Goal: Task Accomplishment & Management: Complete application form

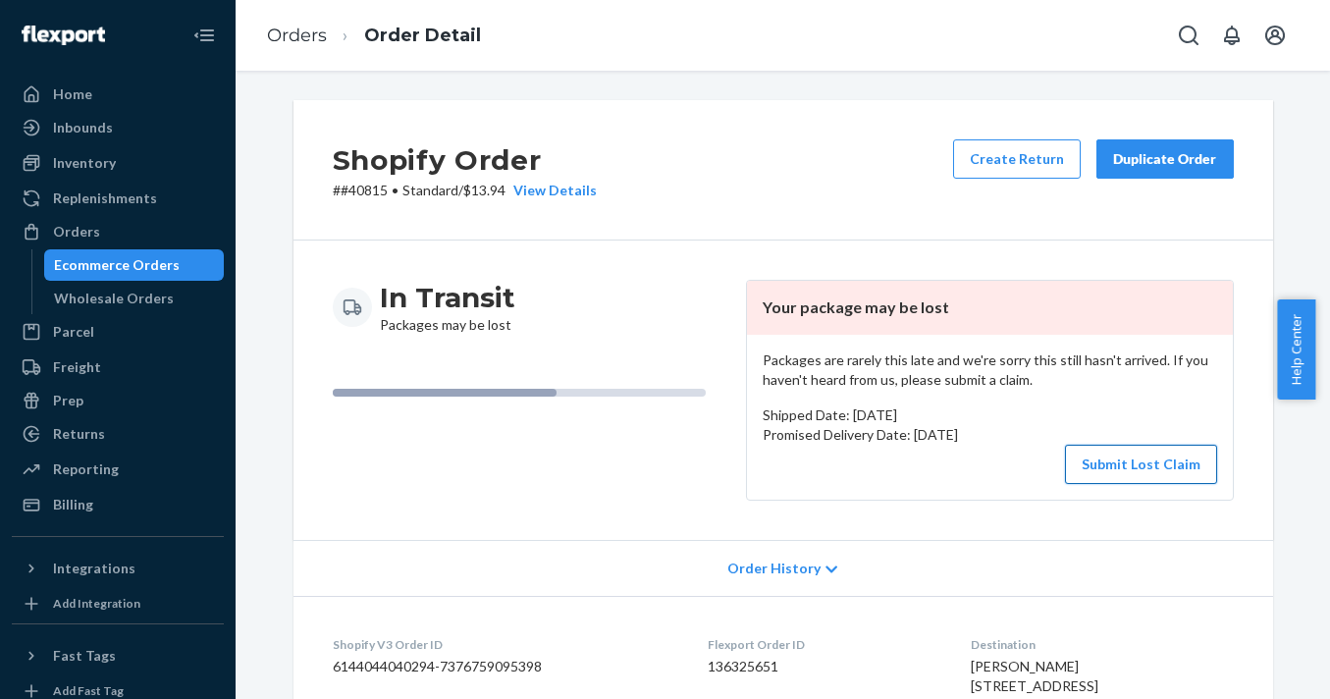
click at [1117, 465] on button "Submit Lost Claim" at bounding box center [1141, 464] width 152 height 39
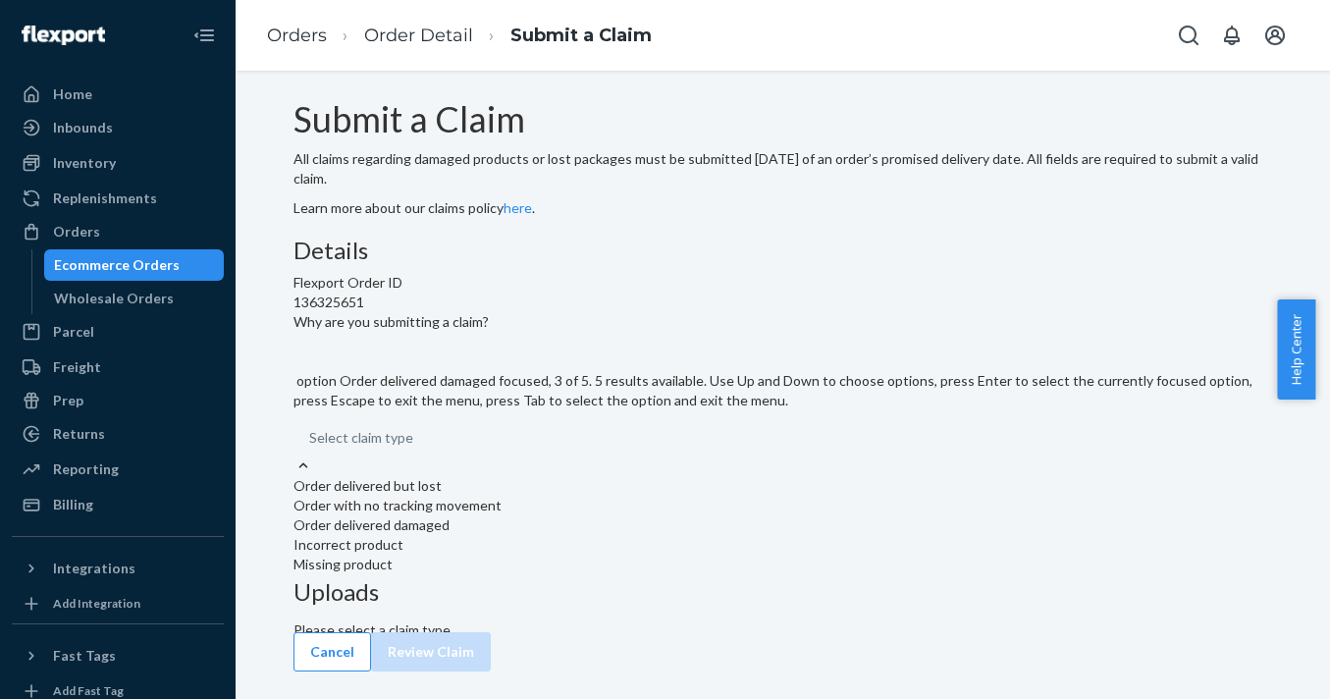
scroll to position [21, 0]
click at [596, 515] on div "Order with no tracking movement" at bounding box center [784, 506] width 980 height 20
click at [415, 448] on input "Why are you submitting a claim? option Order with no tracking movement focused,…" at bounding box center [414, 438] width 2 height 20
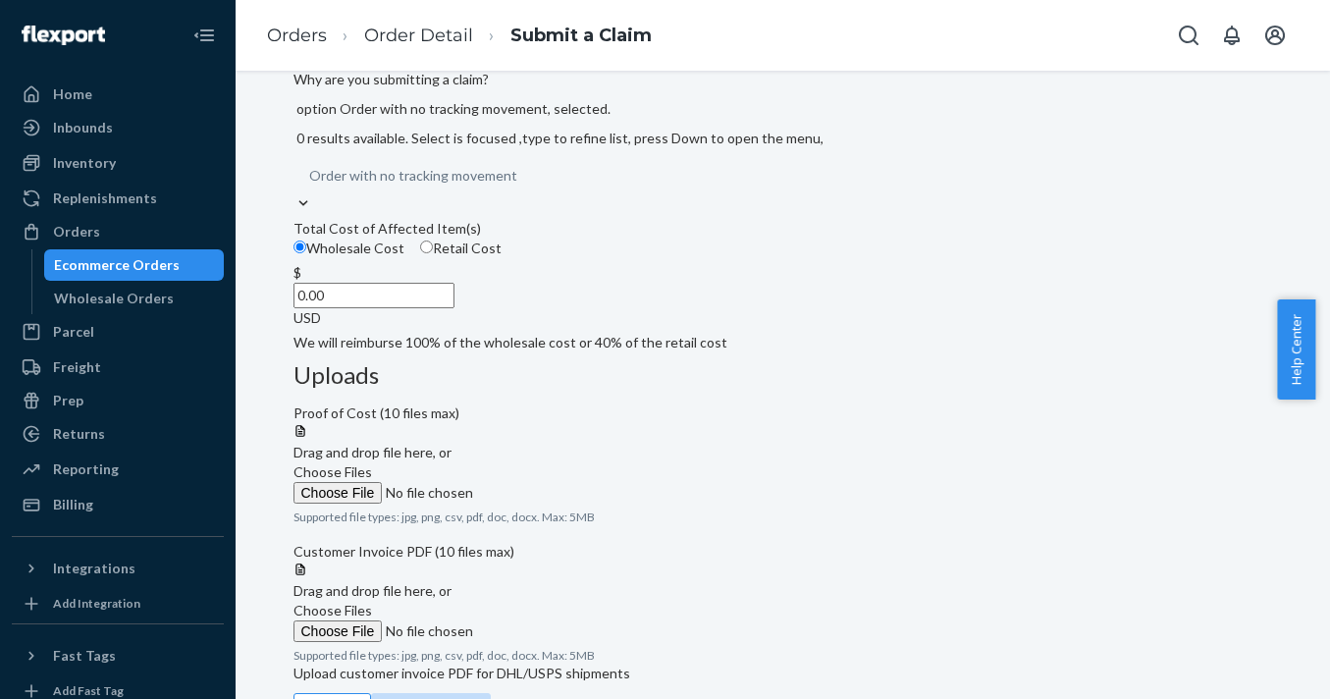
scroll to position [243, 0]
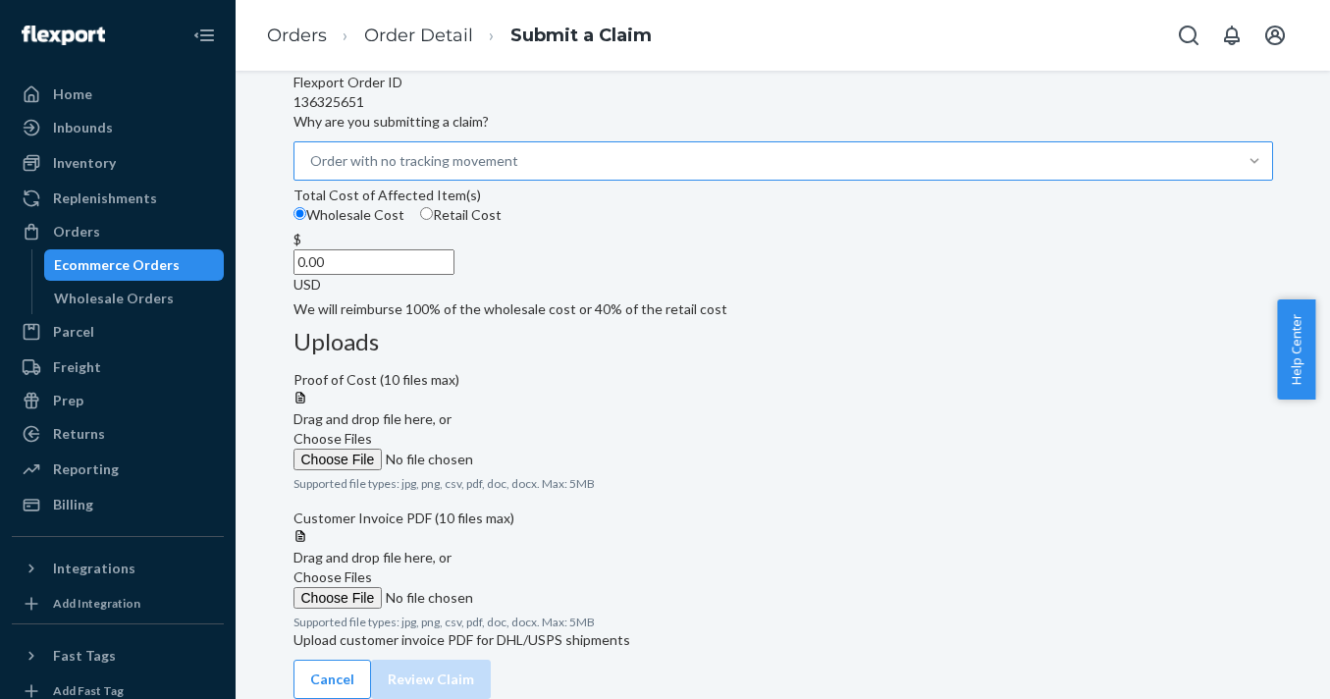
click at [433, 220] on input "Retail Cost" at bounding box center [426, 213] width 13 height 13
radio input "true"
radio input "false"
drag, startPoint x: 596, startPoint y: 371, endPoint x: 639, endPoint y: 370, distance: 43.2
click at [455, 275] on input "0.00" at bounding box center [374, 262] width 161 height 26
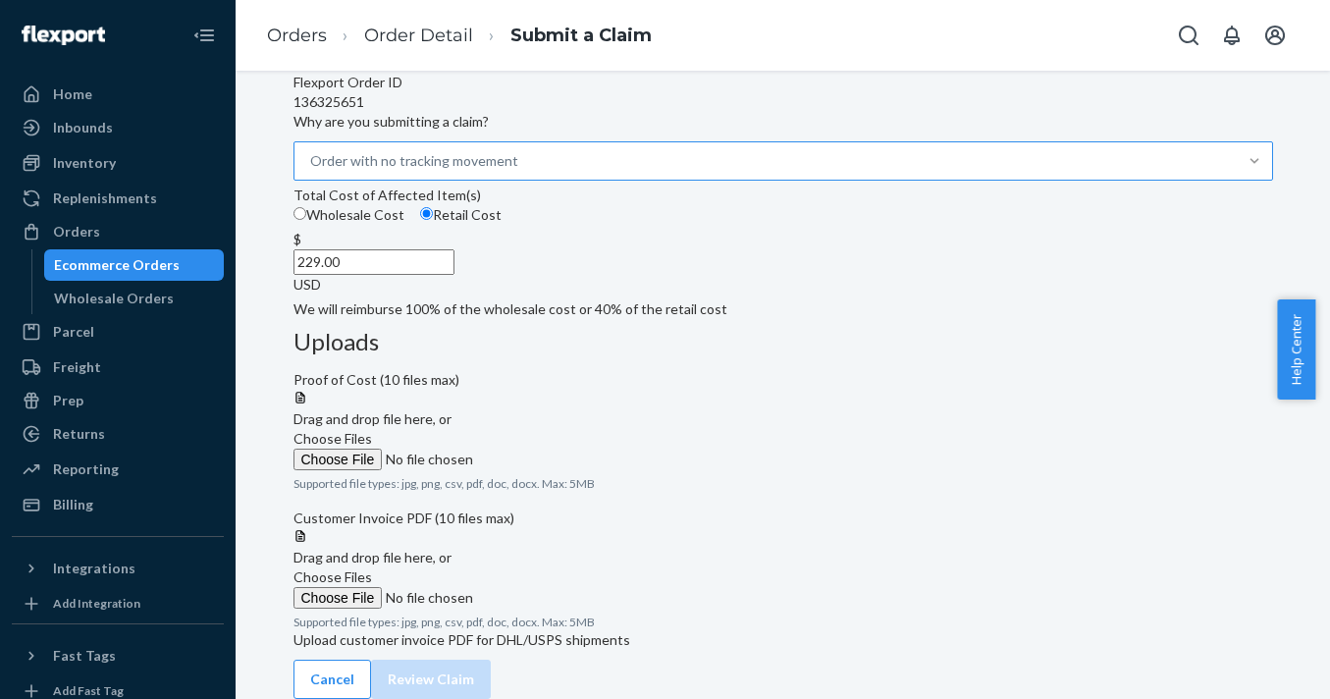
type input "229.00"
click at [298, 35] on link "Orders" at bounding box center [297, 36] width 60 height 22
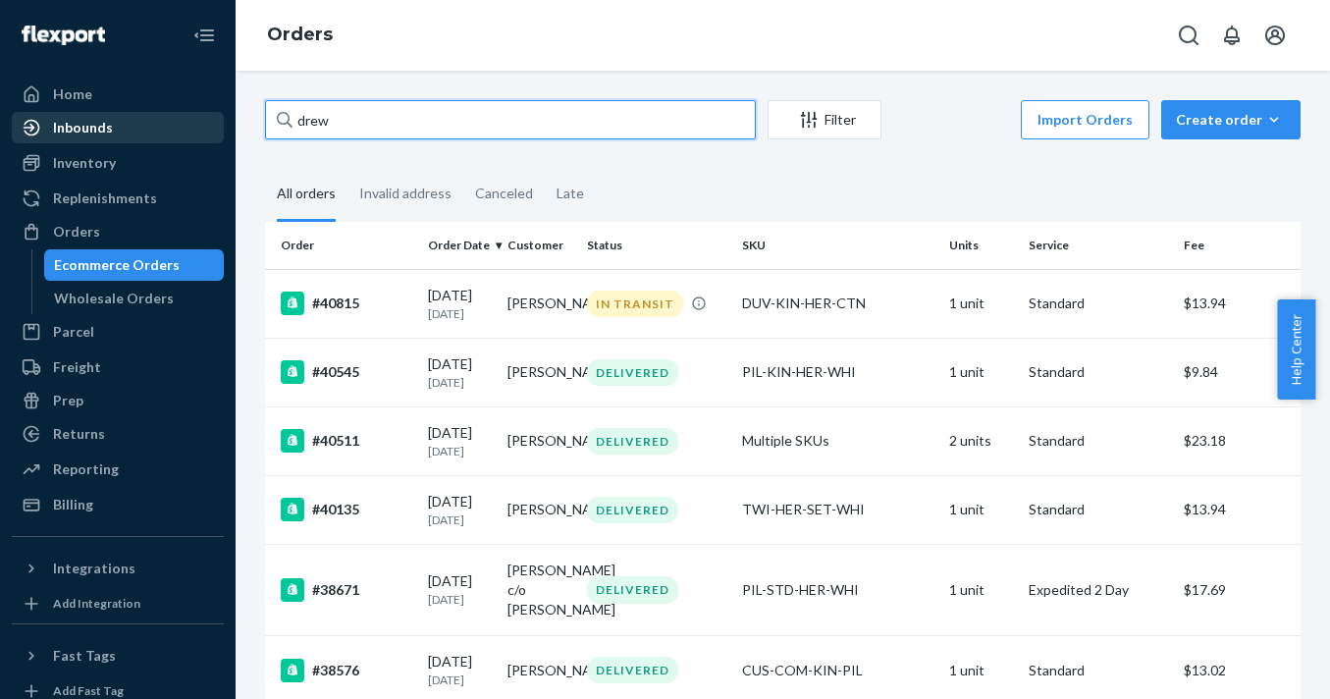
drag, startPoint x: 389, startPoint y: 122, endPoint x: 203, endPoint y: 112, distance: 185.8
click at [203, 115] on div "Home Inbounds Shipping Plans Problems Inventory Products Replenishments Orders …" at bounding box center [665, 349] width 1330 height 699
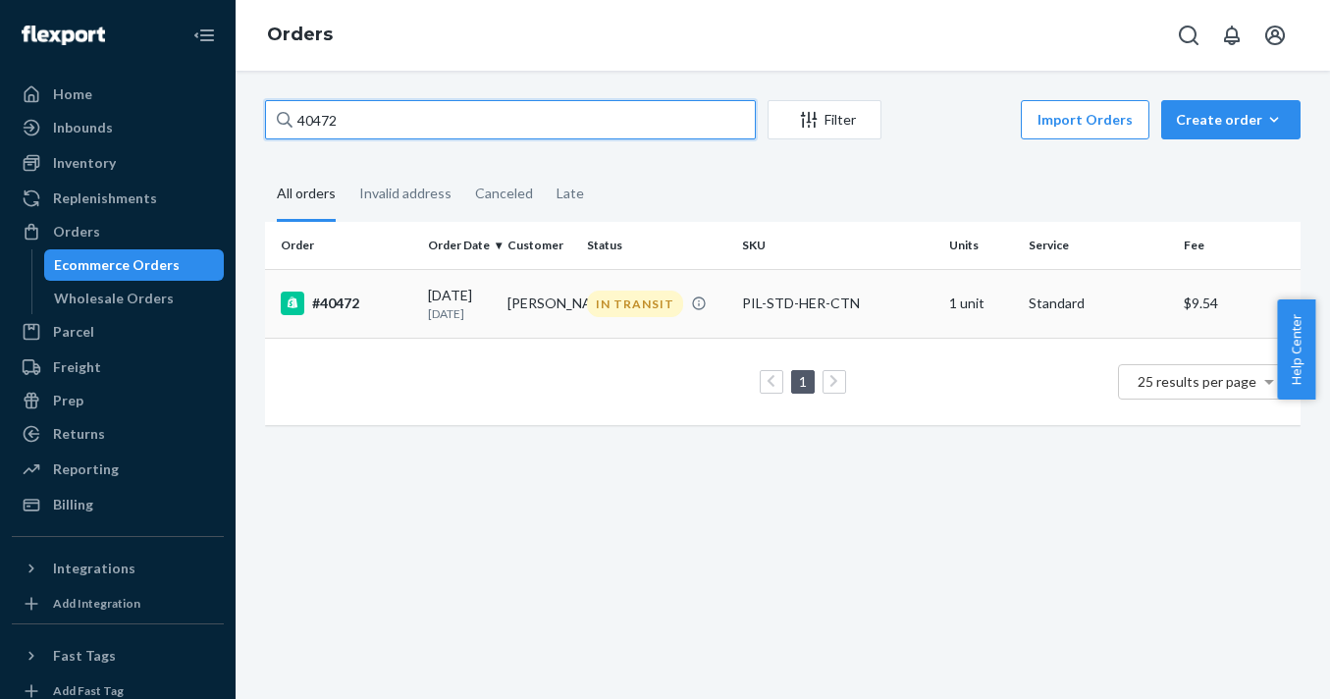
type input "40472"
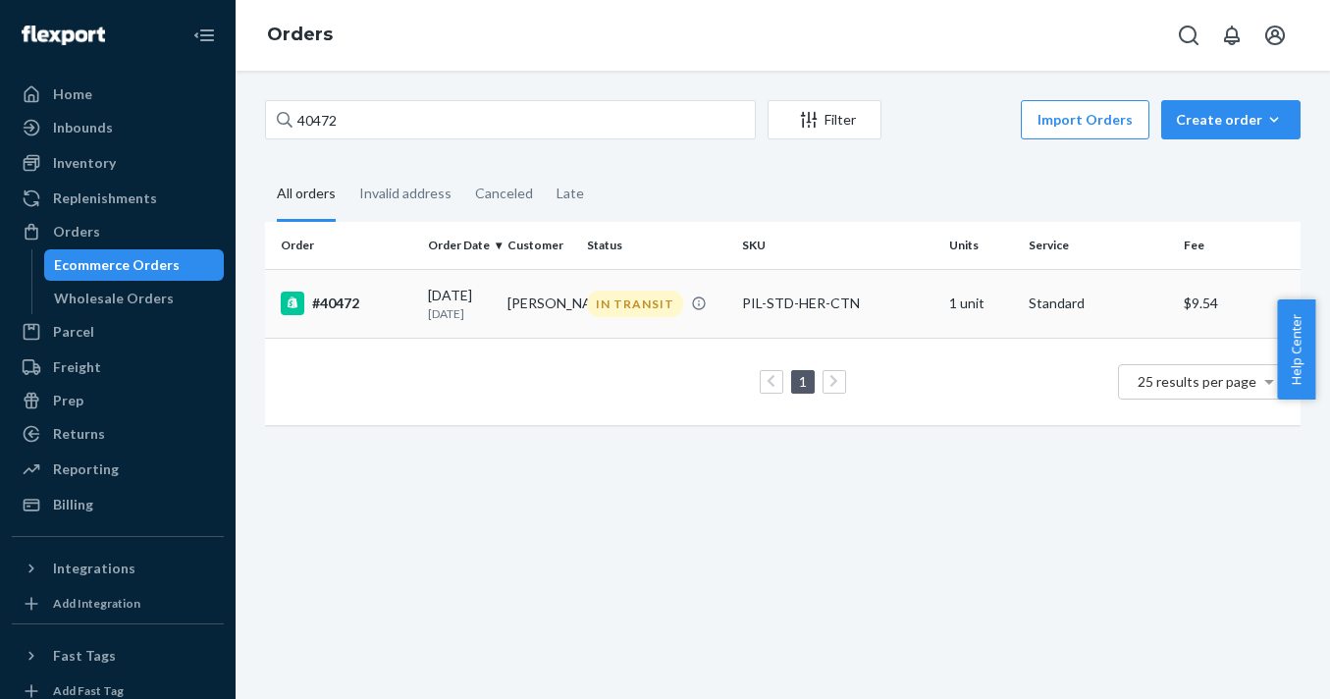
click at [456, 303] on div "[DATE] [DATE]" at bounding box center [460, 304] width 64 height 36
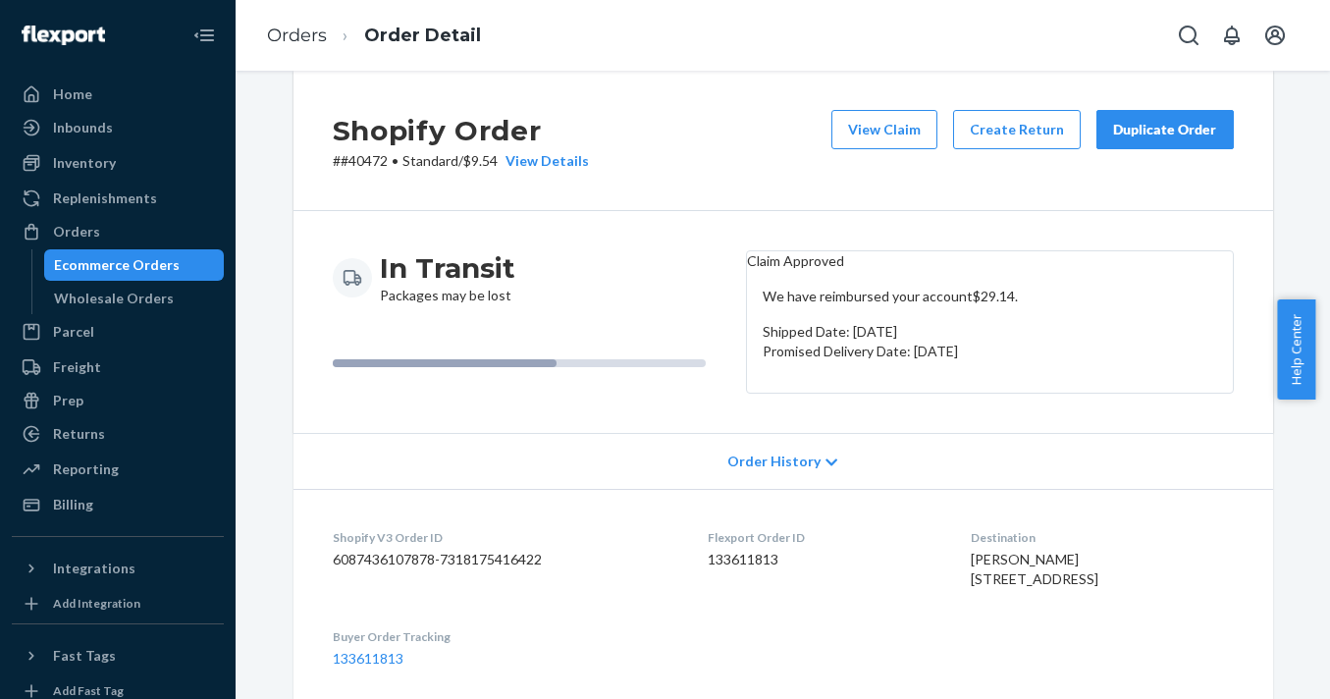
scroll to position [25, 0]
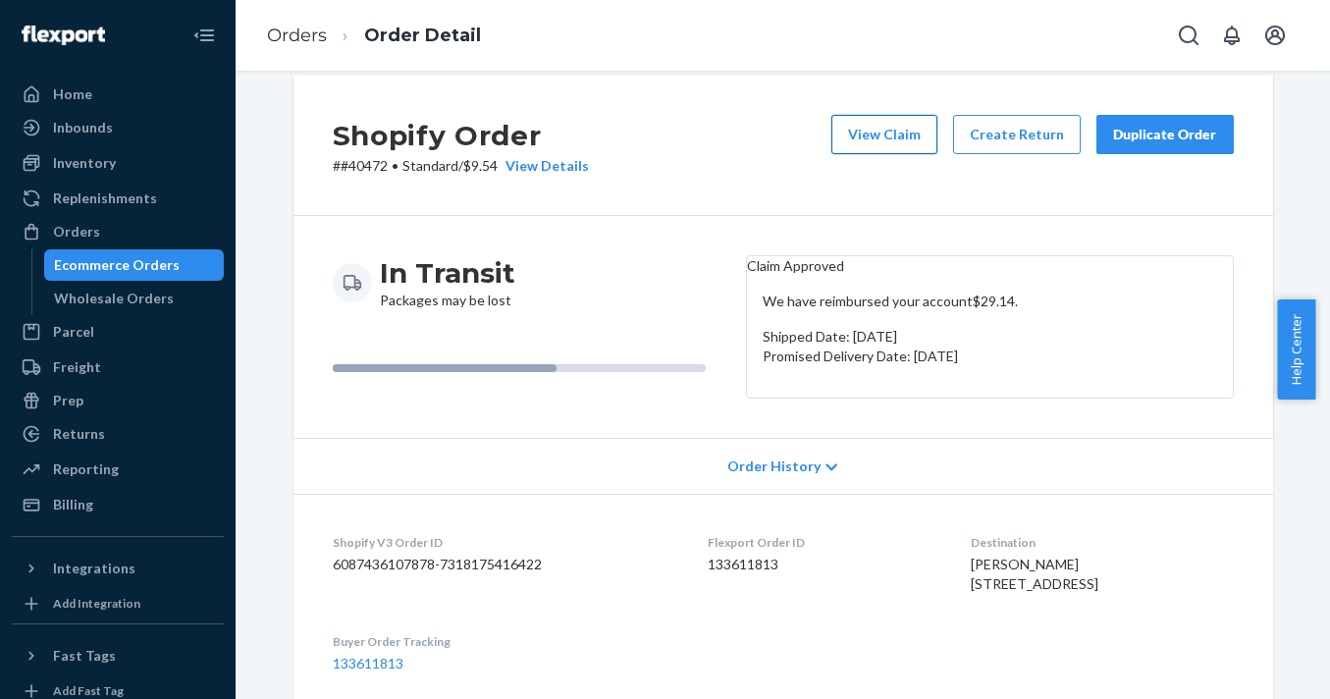
click at [904, 135] on button "View Claim" at bounding box center [885, 134] width 106 height 39
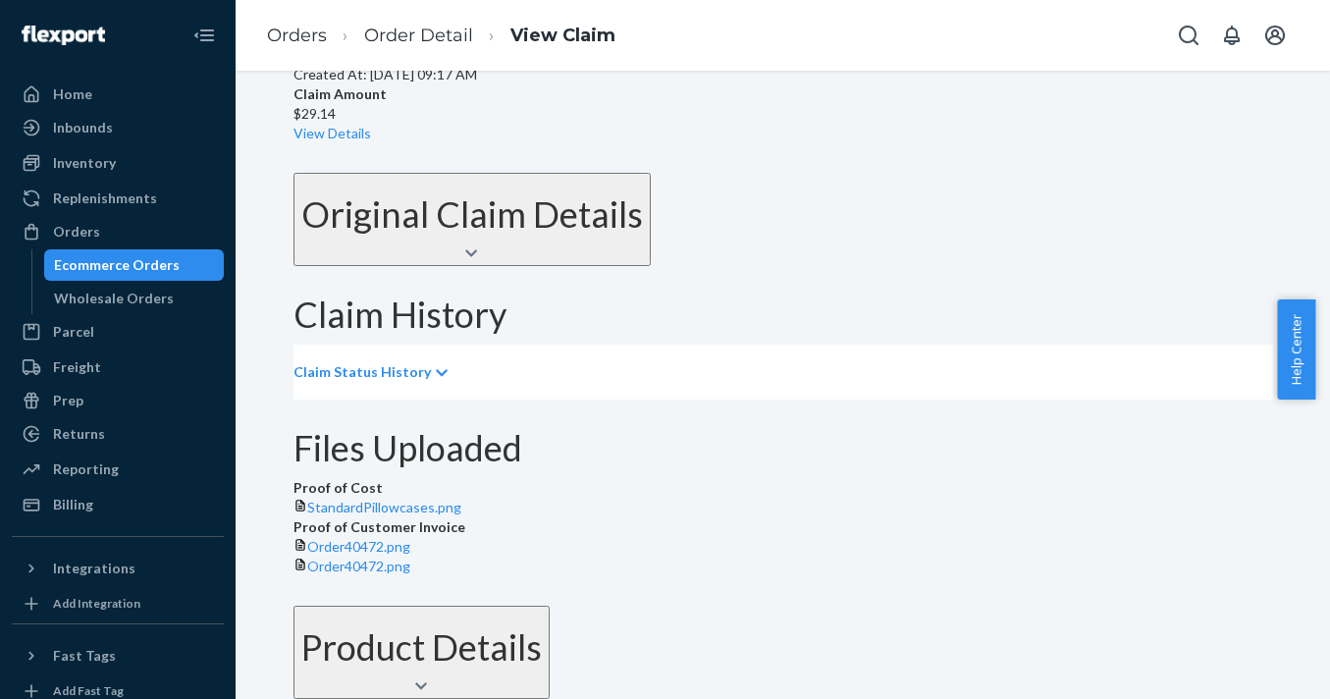
scroll to position [477, 0]
click at [410, 558] on span "Order40472.png" at bounding box center [358, 566] width 103 height 17
